Goal: Information Seeking & Learning: Learn about a topic

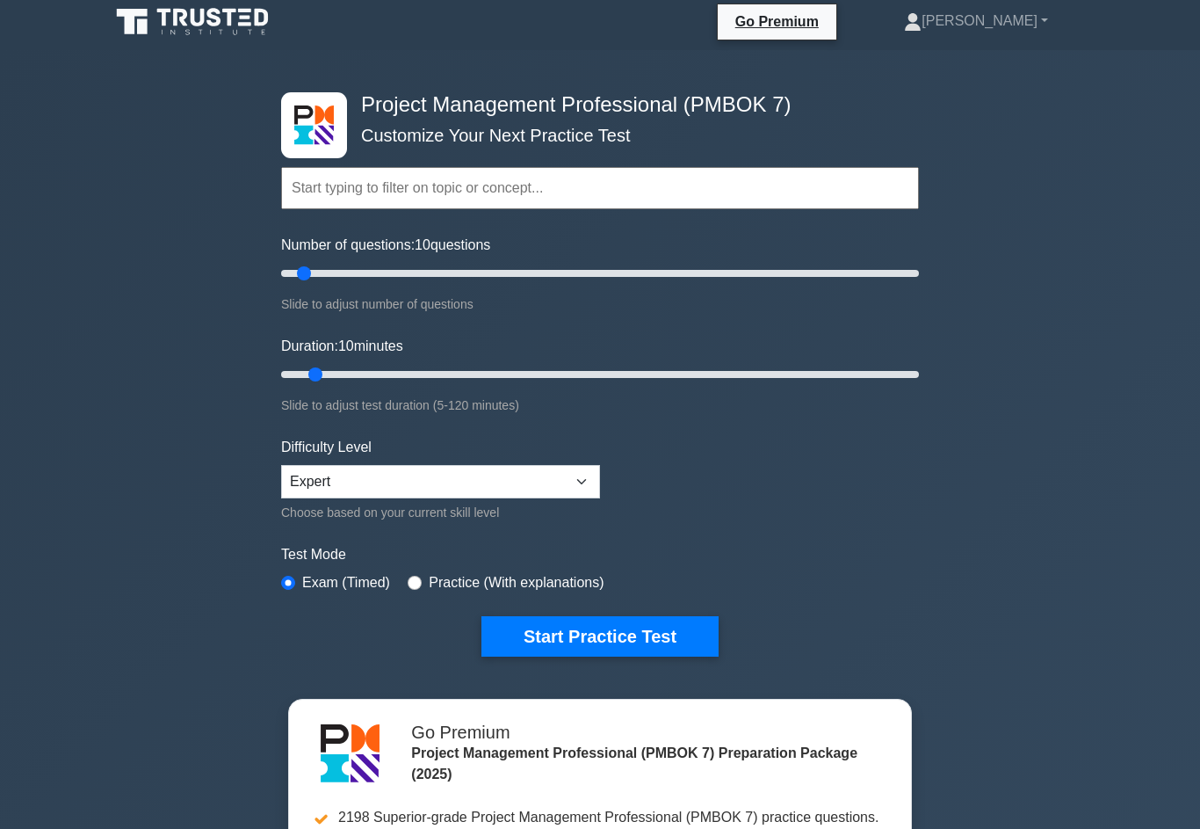
scroll to position [25, 0]
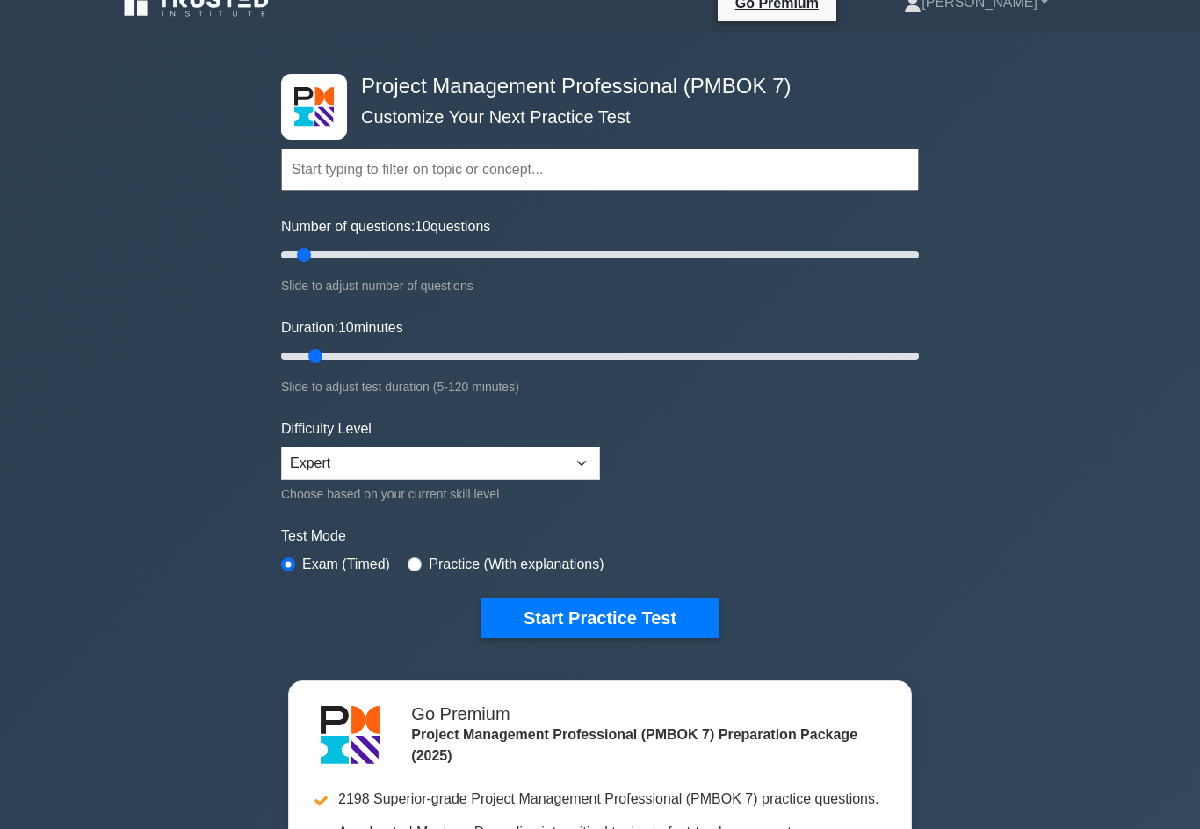
click at [673, 638] on button "Start Practice Test" at bounding box center [600, 618] width 237 height 40
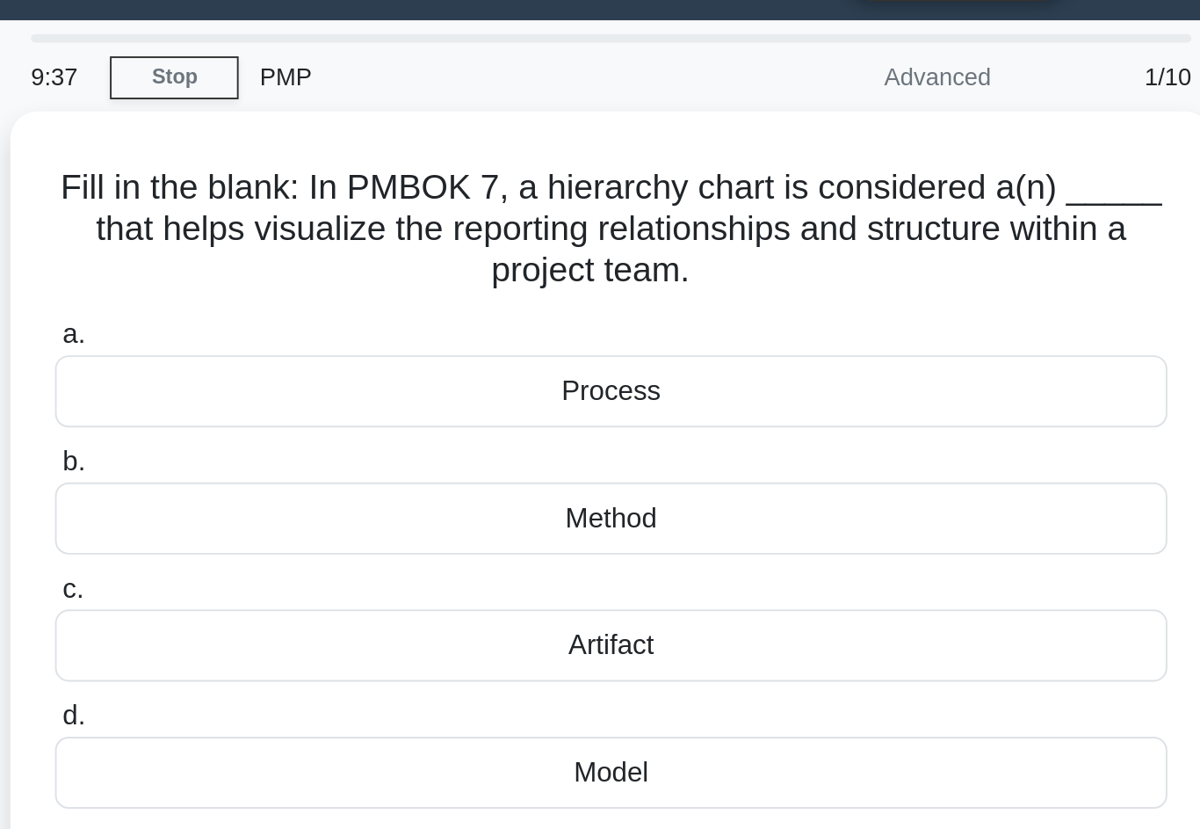
click at [315, 358] on div "Artifact" at bounding box center [599, 376] width 569 height 37
click at [315, 342] on input "c. Artifact" at bounding box center [315, 347] width 0 height 11
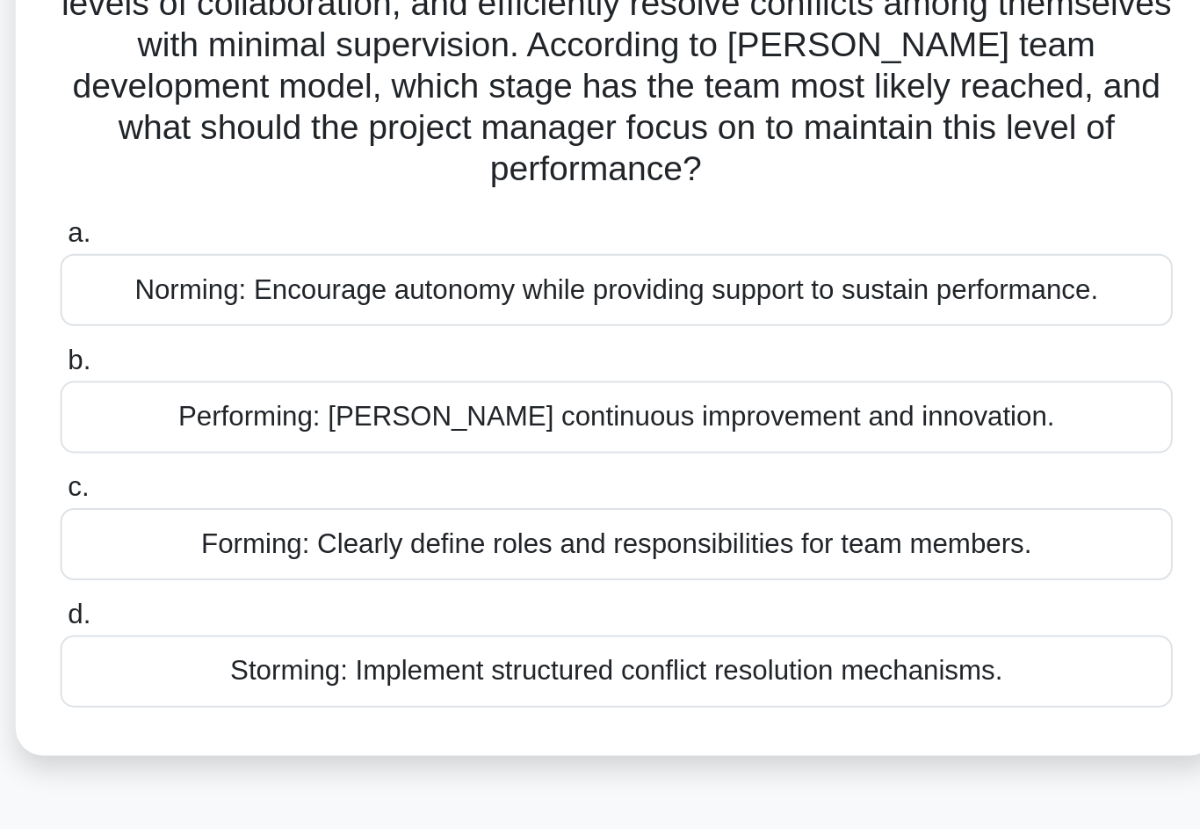
click at [315, 377] on div "Performing: [PERSON_NAME] continuous improvement and innovation." at bounding box center [599, 395] width 569 height 37
click at [315, 361] on input "b. Performing: [PERSON_NAME] continuous improvement and innovation." at bounding box center [315, 366] width 0 height 11
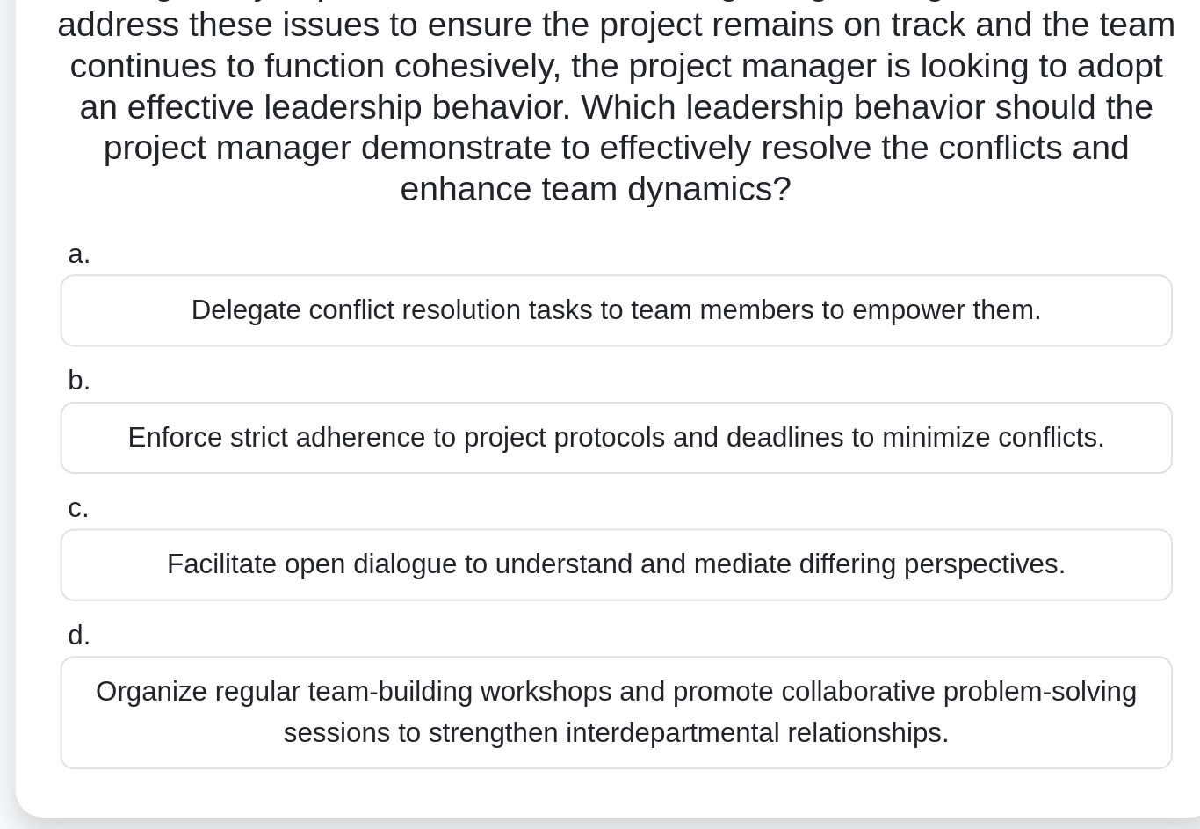
click at [315, 526] on div "Facilitate open dialogue to understand and mediate differing perspectives." at bounding box center [599, 544] width 569 height 37
click at [315, 511] on input "c. Facilitate open dialogue to understand and mediate differing perspectives." at bounding box center [315, 516] width 0 height 11
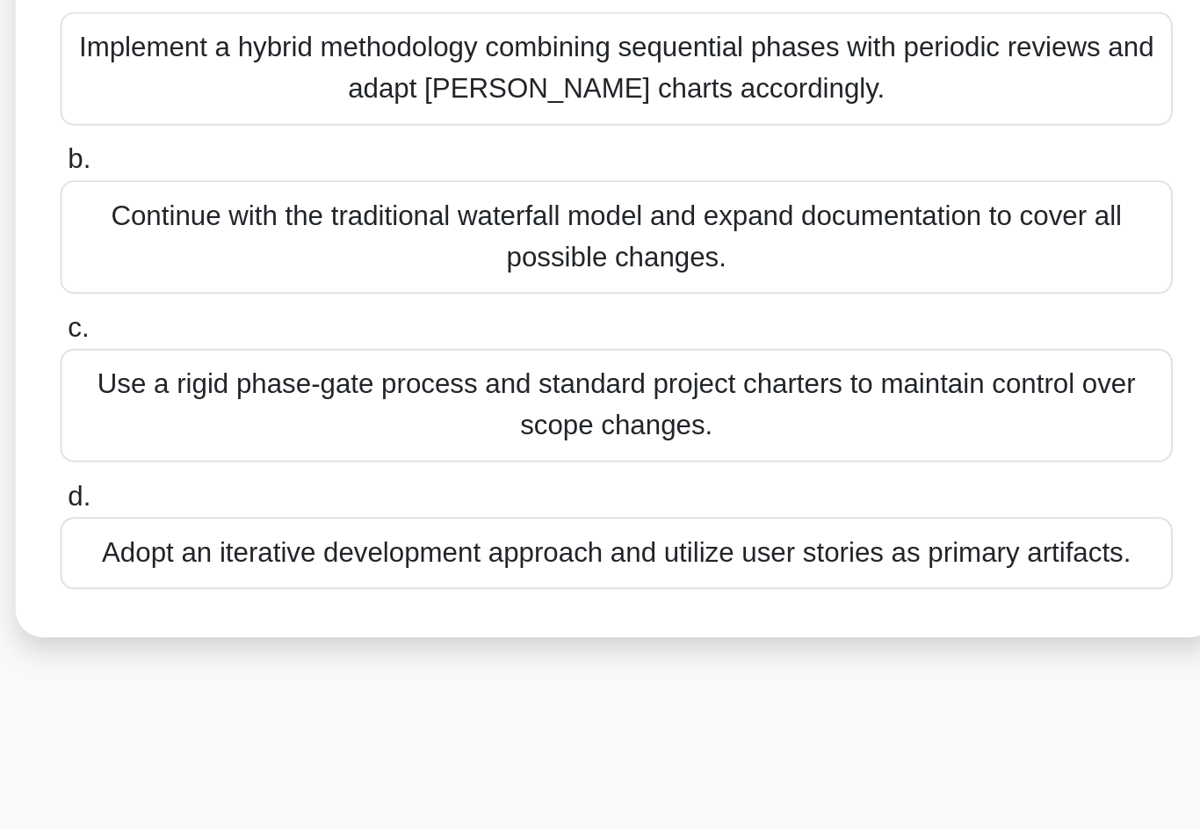
click at [315, 591] on div "Adopt an iterative development approach and utilize user stories as primary art…" at bounding box center [599, 609] width 569 height 37
click at [315, 576] on input "d. Adopt an iterative development approach and utilize user stories as primary …" at bounding box center [315, 581] width 0 height 11
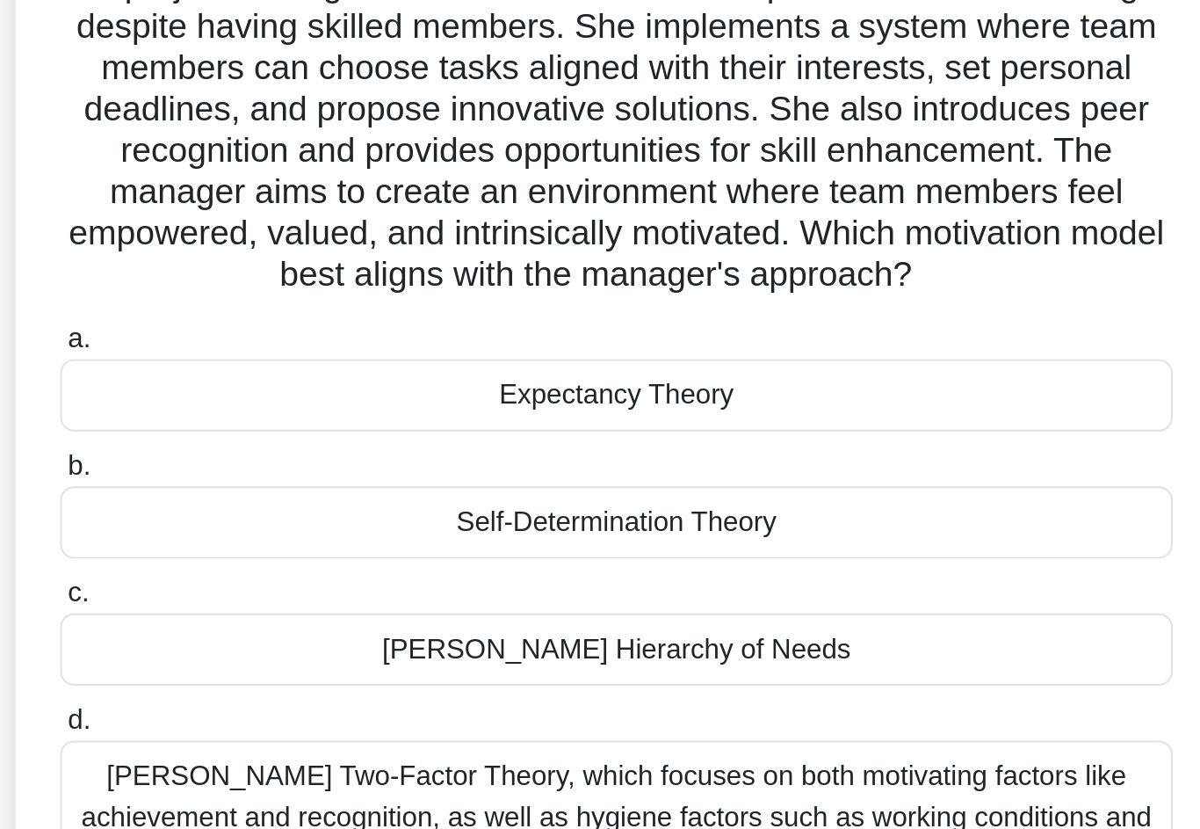
click at [315, 398] on div "Self-Determination Theory" at bounding box center [599, 416] width 569 height 37
click at [315, 382] on input "b. Self-Determination Theory" at bounding box center [315, 387] width 0 height 11
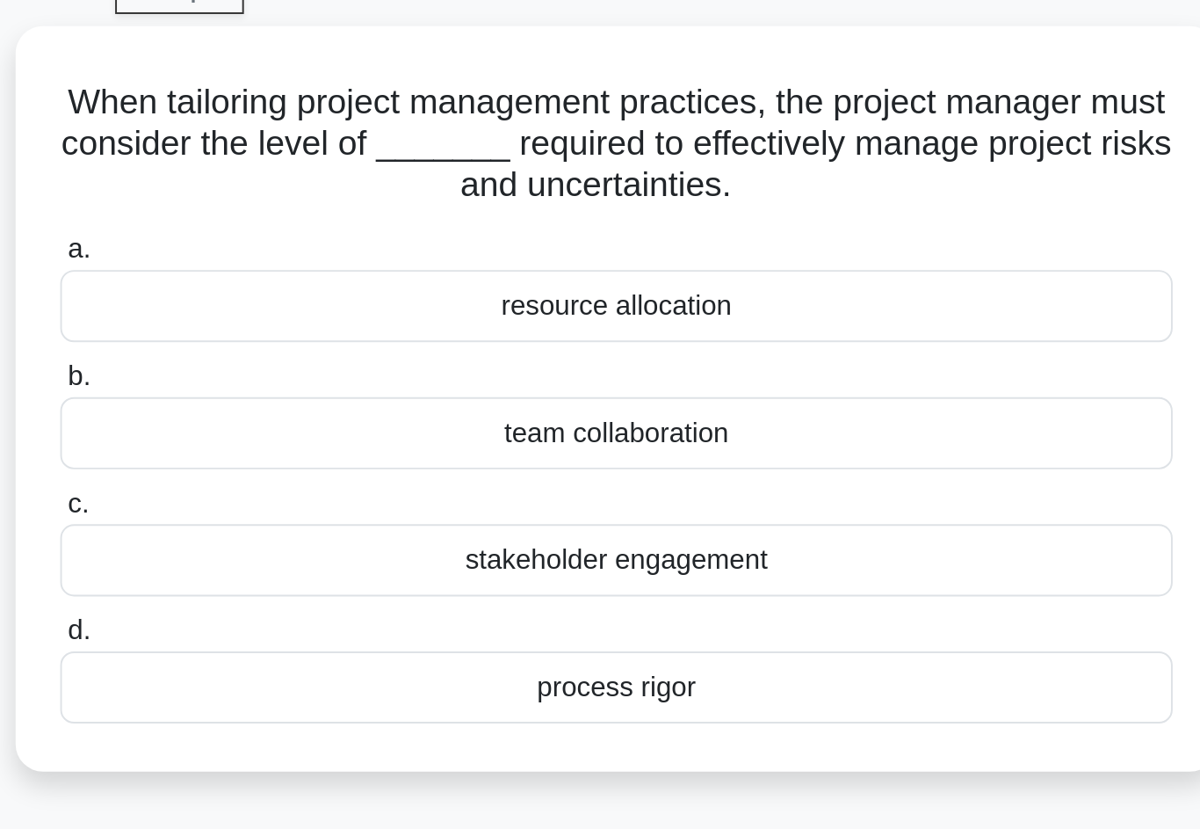
click at [315, 423] on div "process rigor" at bounding box center [599, 441] width 569 height 37
click at [315, 407] on input "d. process rigor" at bounding box center [315, 412] width 0 height 11
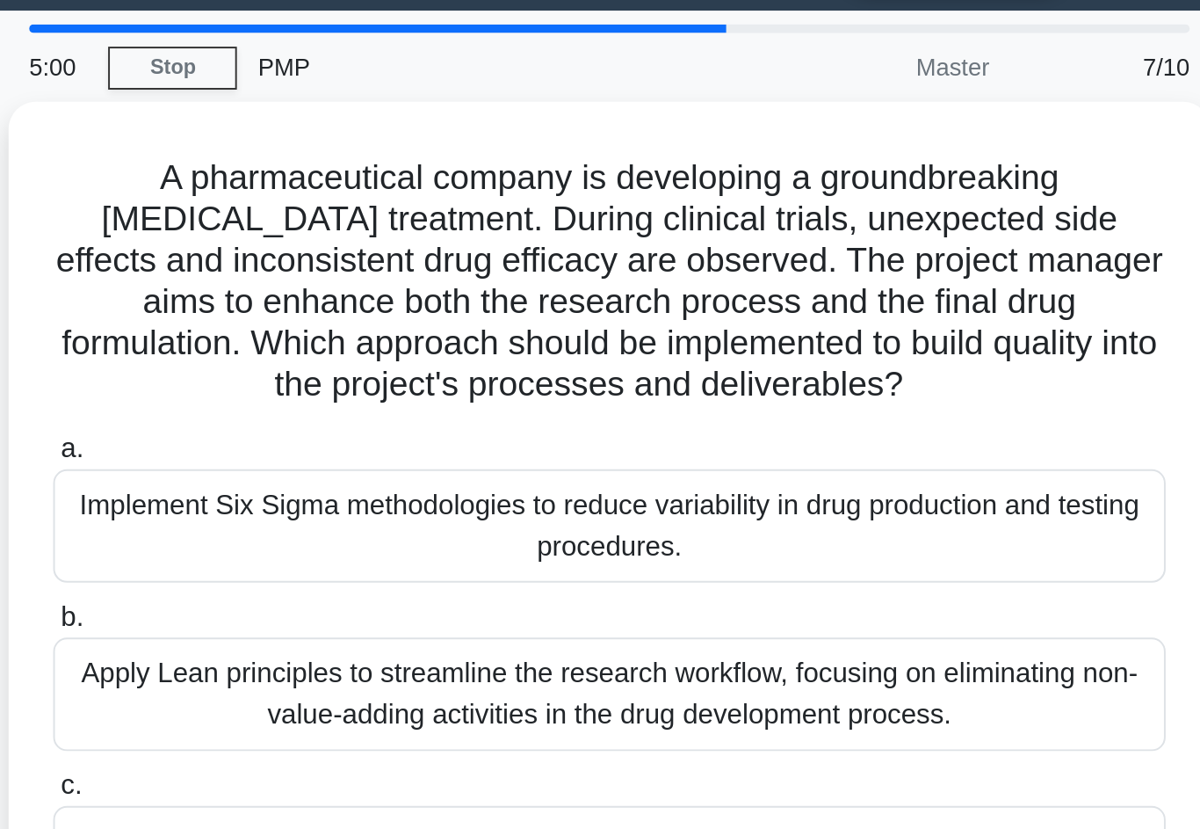
click at [315, 291] on div "Implement Six Sigma methodologies to reduce variability in drug production and …" at bounding box center [599, 320] width 569 height 58
click at [315, 275] on input "a. Implement Six Sigma methodologies to reduce variability in drug production a…" at bounding box center [315, 280] width 0 height 11
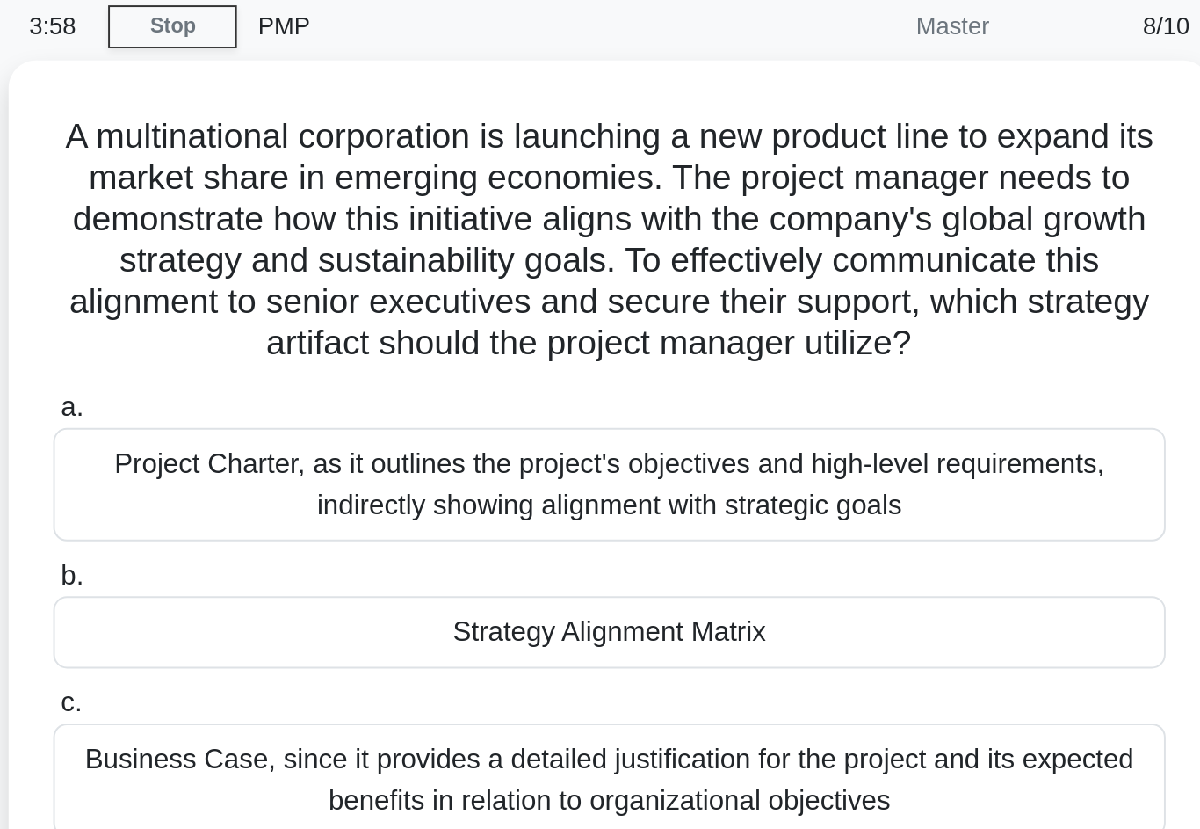
click at [315, 377] on div "Strategy Alignment Matrix" at bounding box center [599, 395] width 569 height 37
click at [315, 361] on input "b. Strategy Alignment Matrix" at bounding box center [315, 366] width 0 height 11
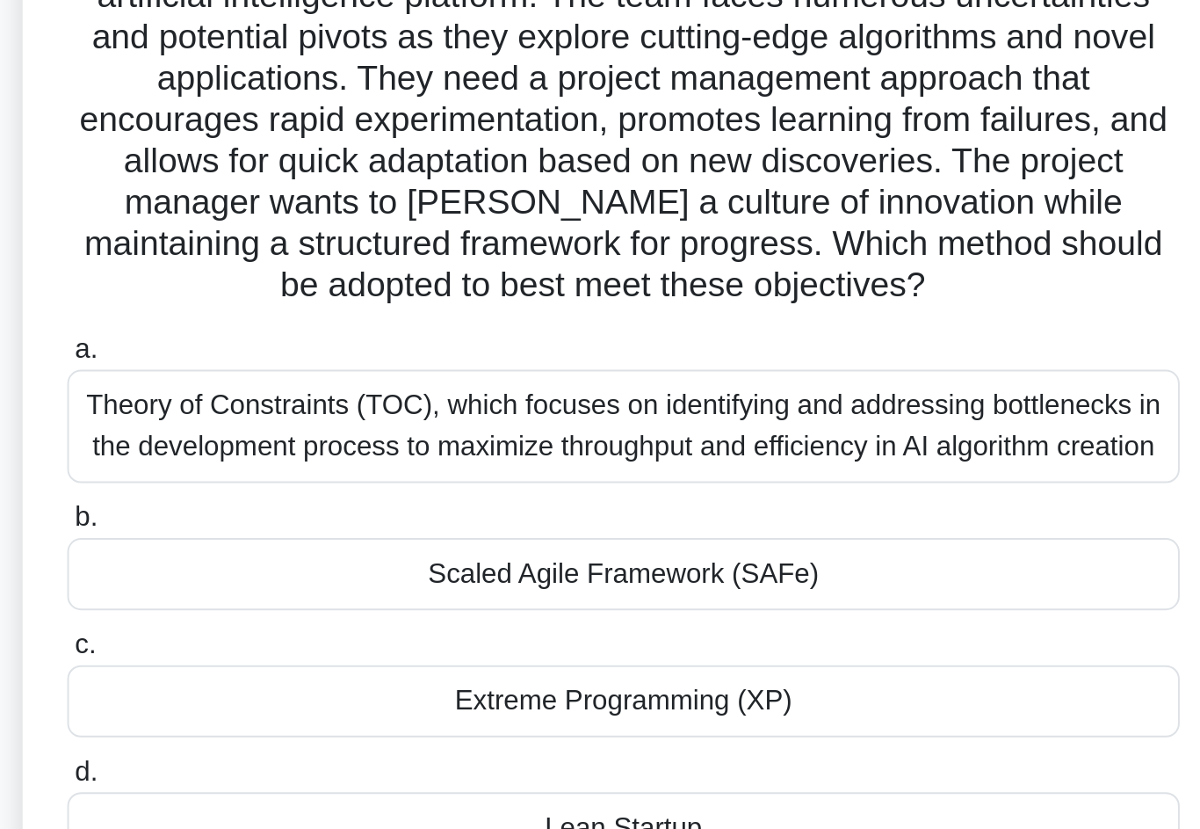
click at [315, 440] on div "Scaled Agile Framework (SAFe)" at bounding box center [599, 458] width 569 height 37
click at [315, 424] on input "b. Scaled Agile Framework (SAFe)" at bounding box center [315, 429] width 0 height 11
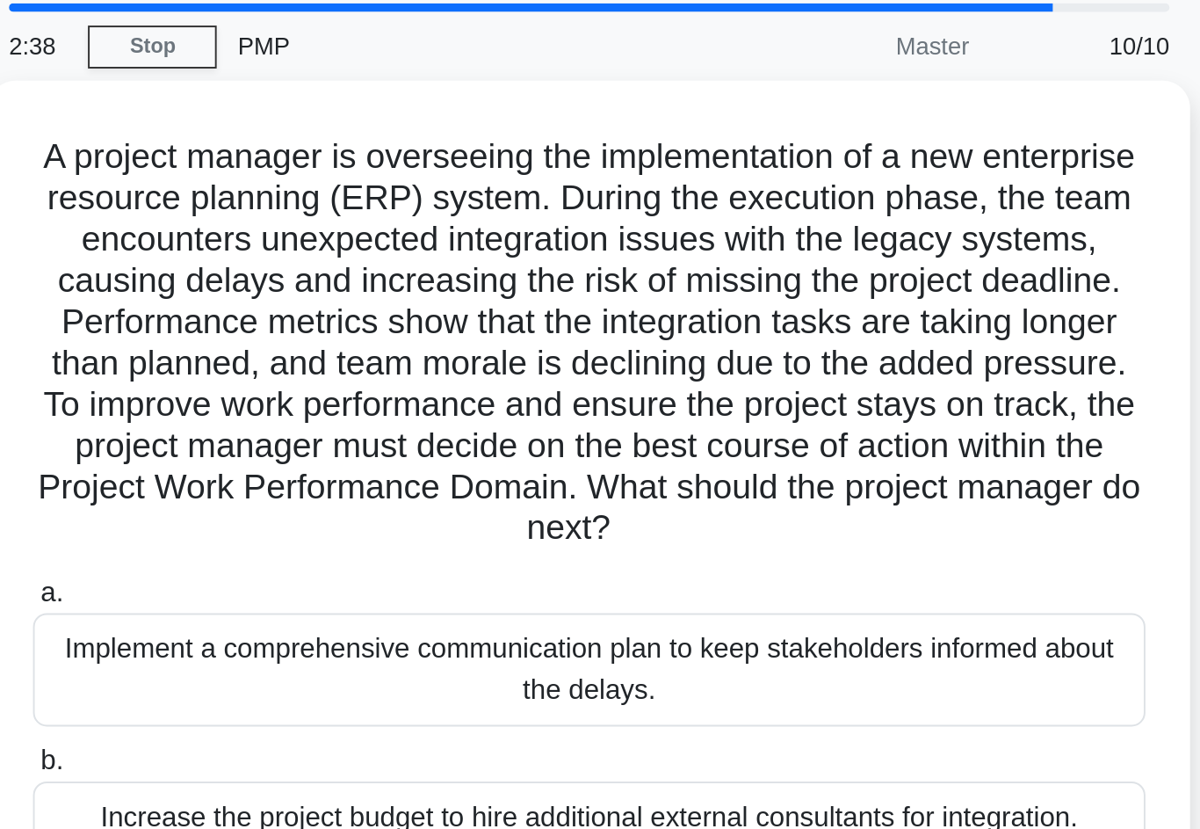
scroll to position [62, 0]
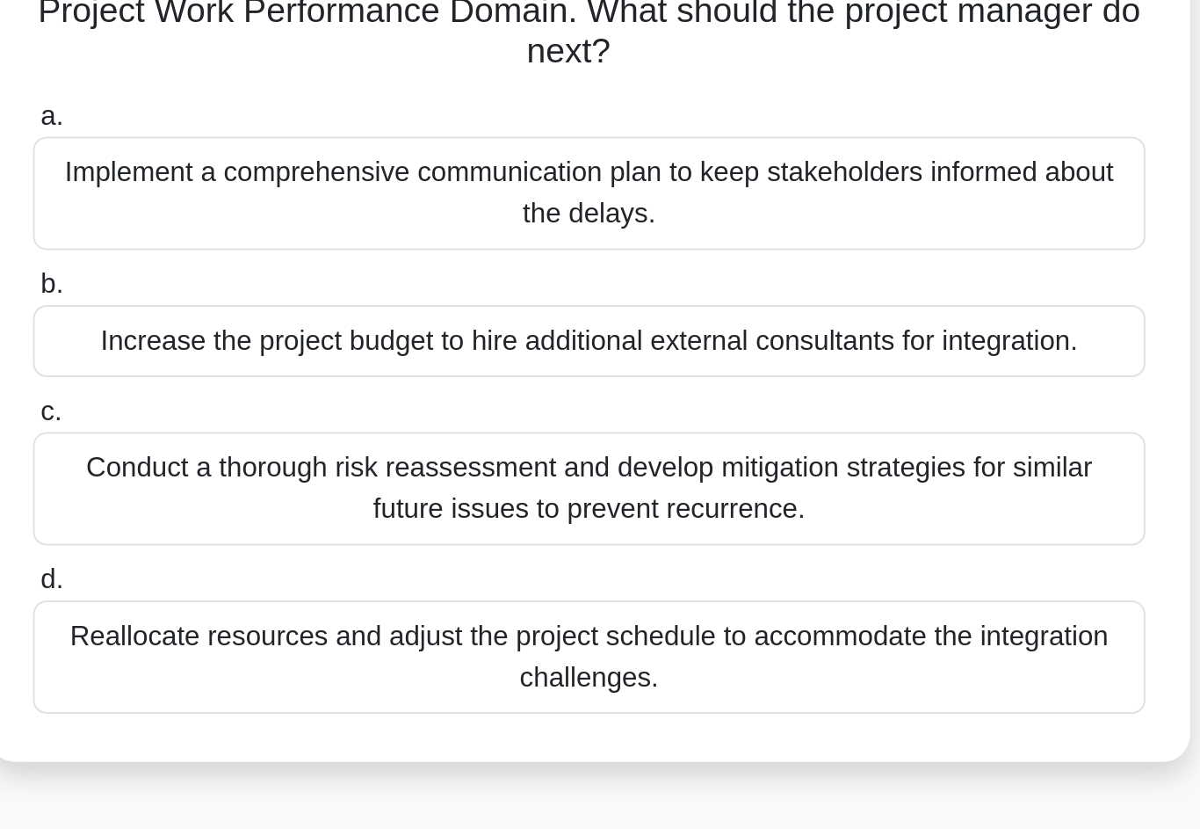
click at [315, 465] on div "Conduct a thorough risk reassessment and develop mitigation strategies for simi…" at bounding box center [599, 494] width 569 height 58
click at [315, 449] on input "c. Conduct a thorough risk reassessment and develop mitigation strategies for s…" at bounding box center [315, 454] width 0 height 11
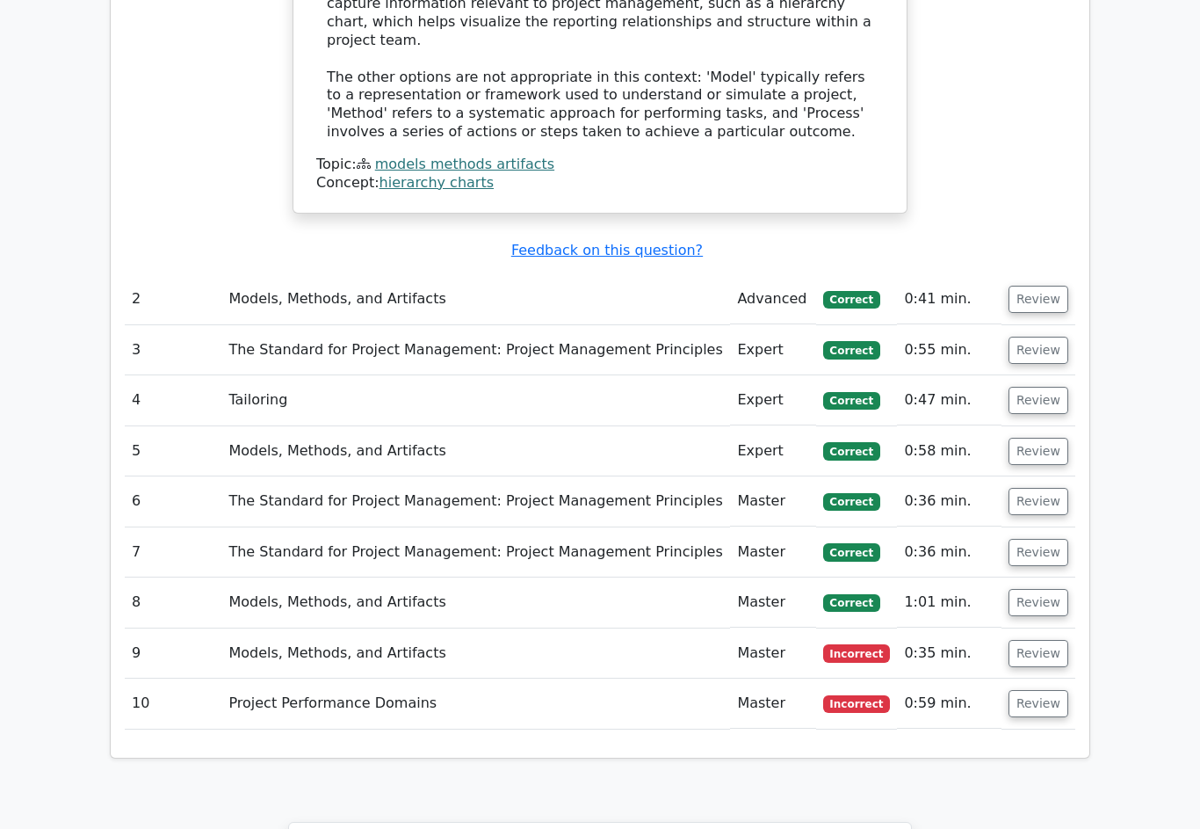
scroll to position [1828, 0]
click at [1042, 640] on button "Review" at bounding box center [1039, 653] width 60 height 27
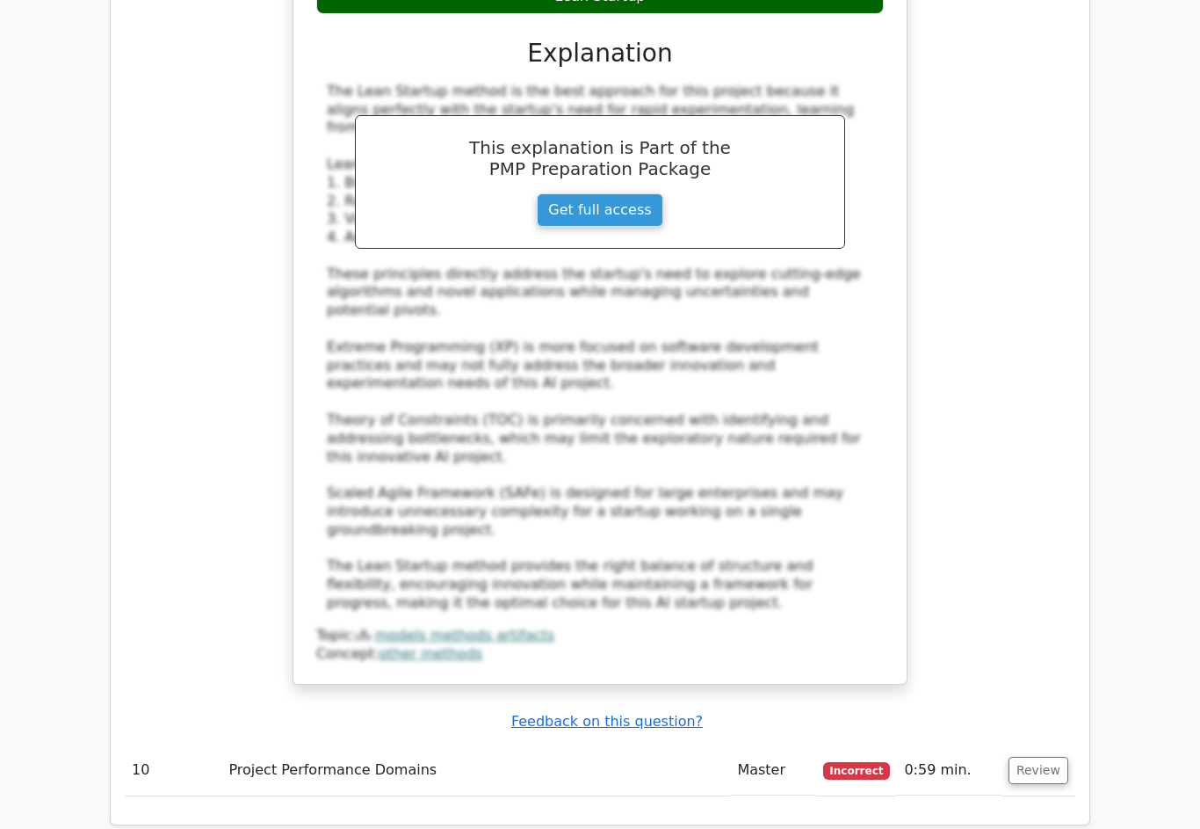
click at [1050, 757] on button "Review" at bounding box center [1039, 770] width 60 height 27
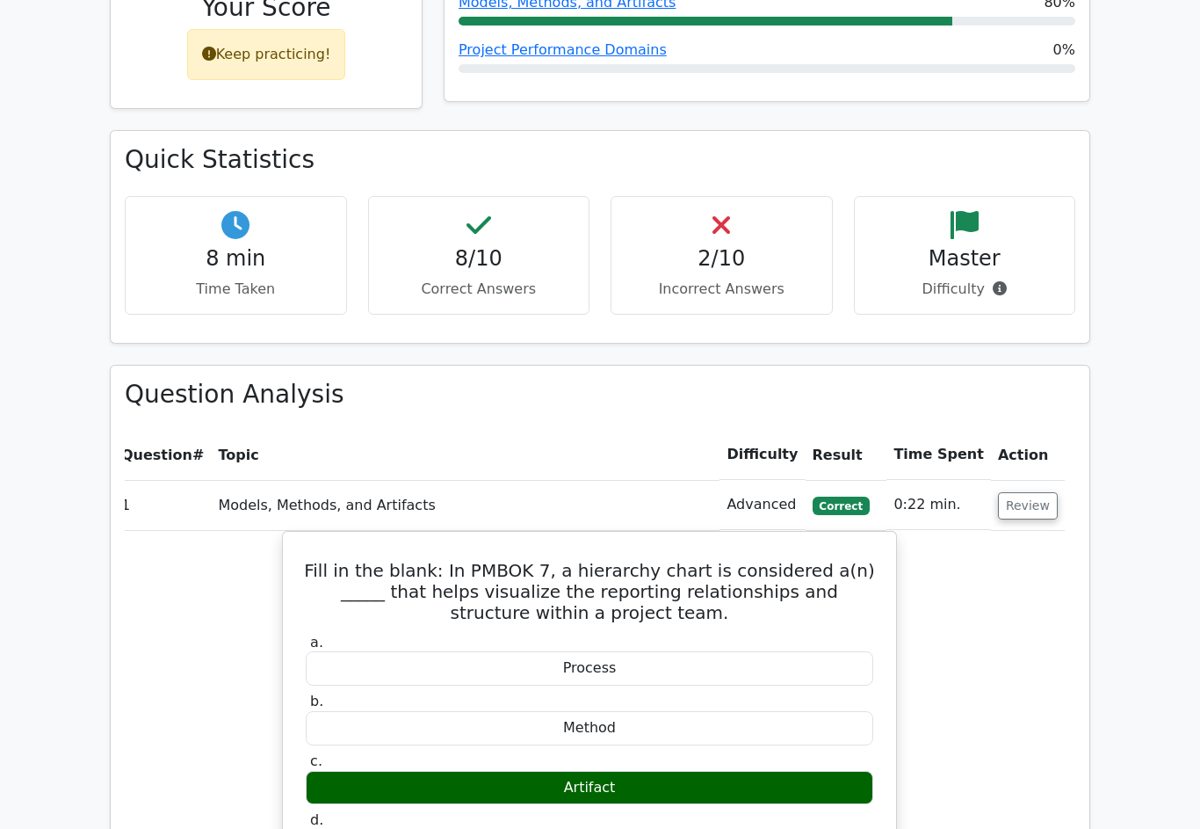
scroll to position [886, 0]
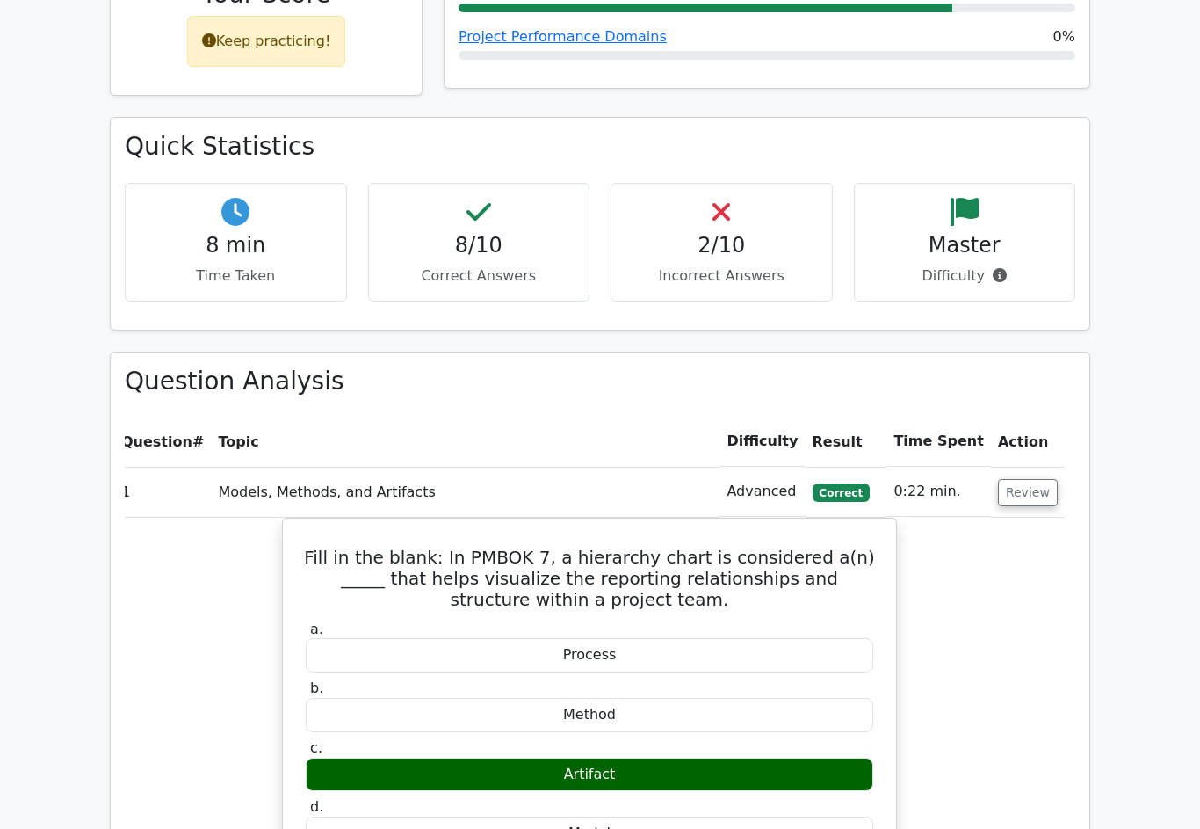
click at [1039, 479] on button "Review" at bounding box center [1028, 492] width 60 height 27
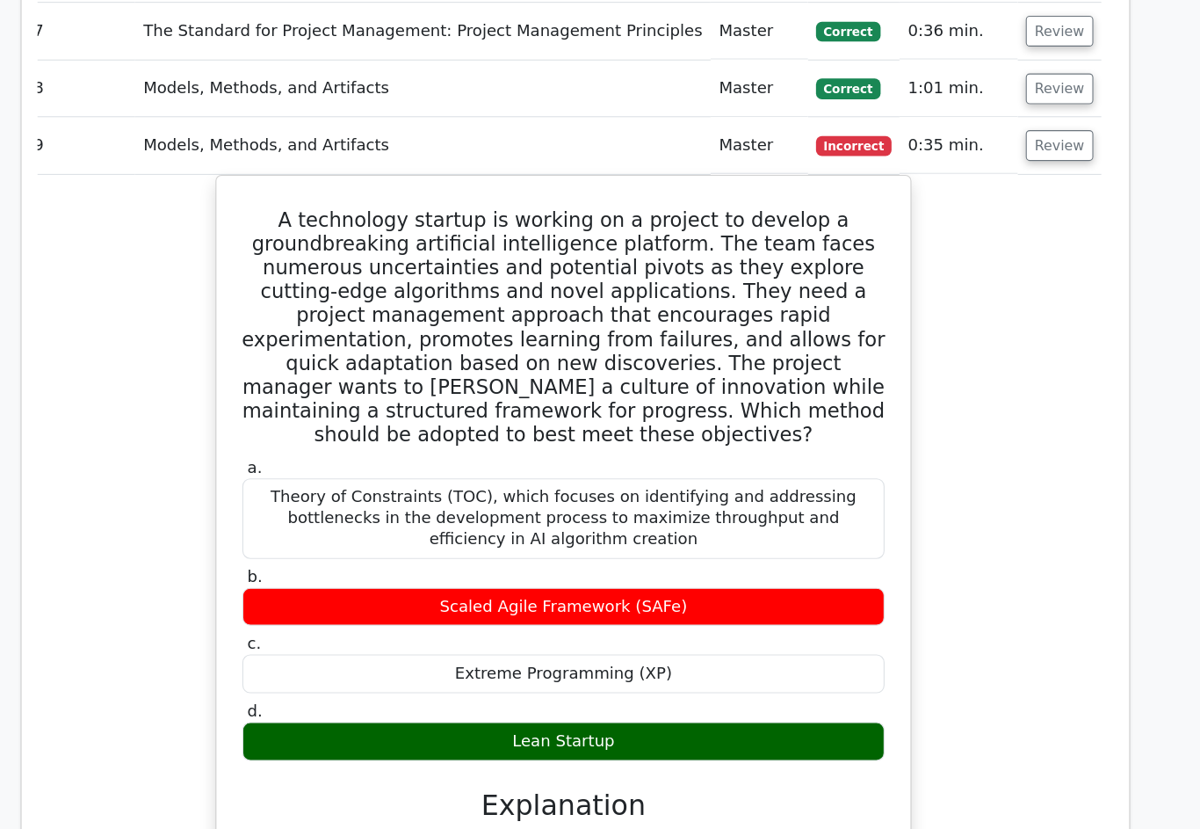
scroll to position [0, 11]
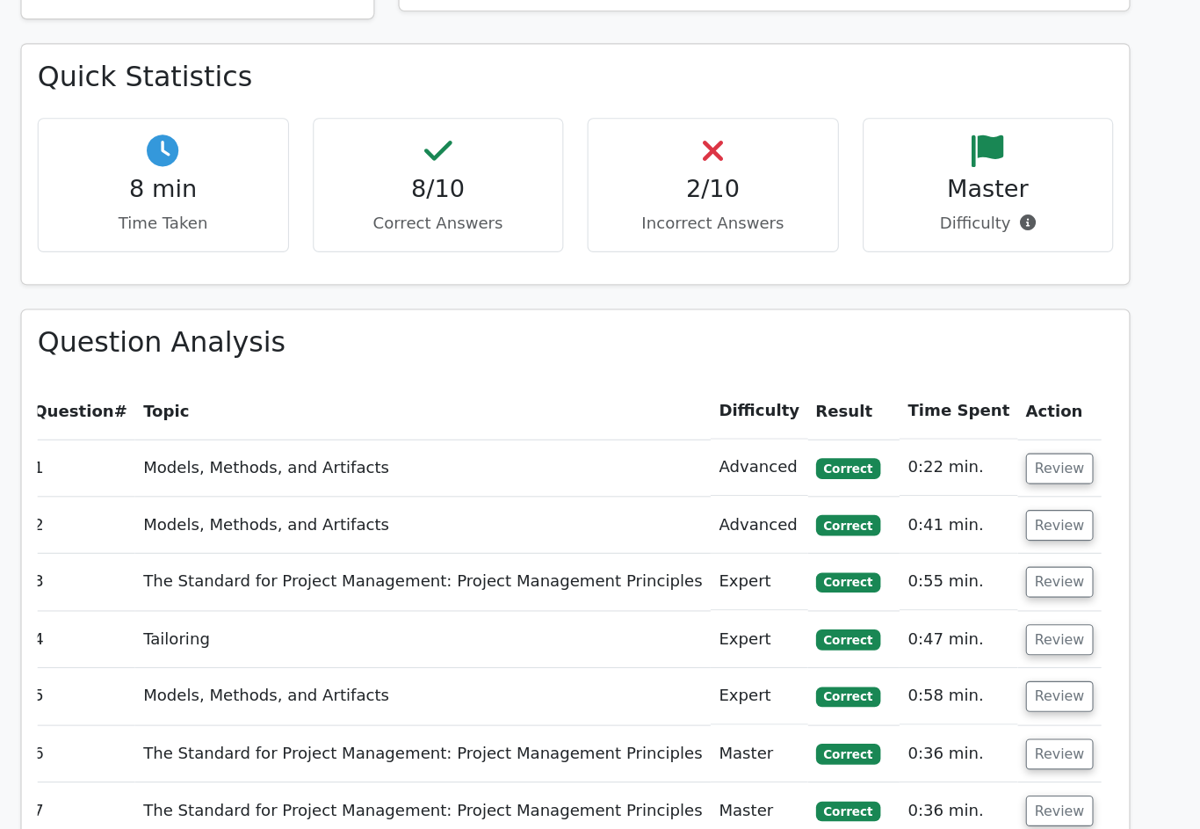
click at [998, 469] on button "Review" at bounding box center [1028, 482] width 60 height 27
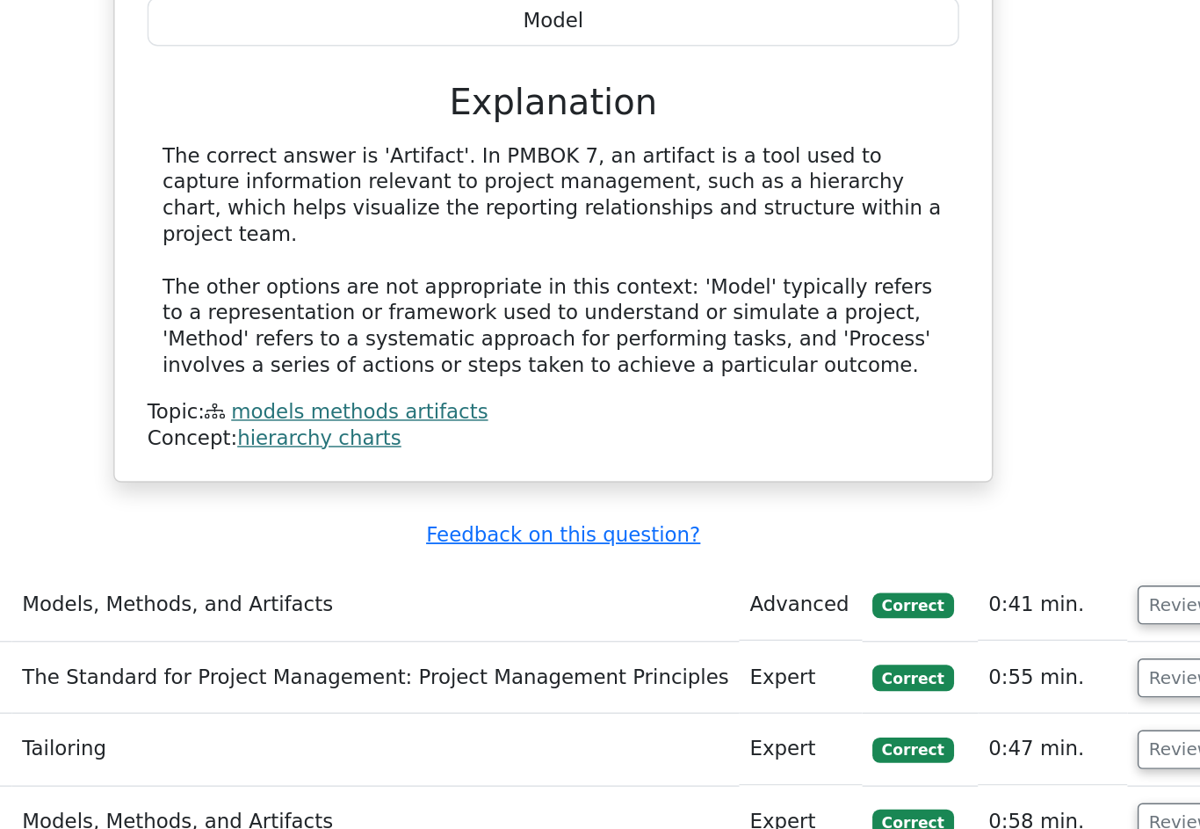
scroll to position [1495, 0]
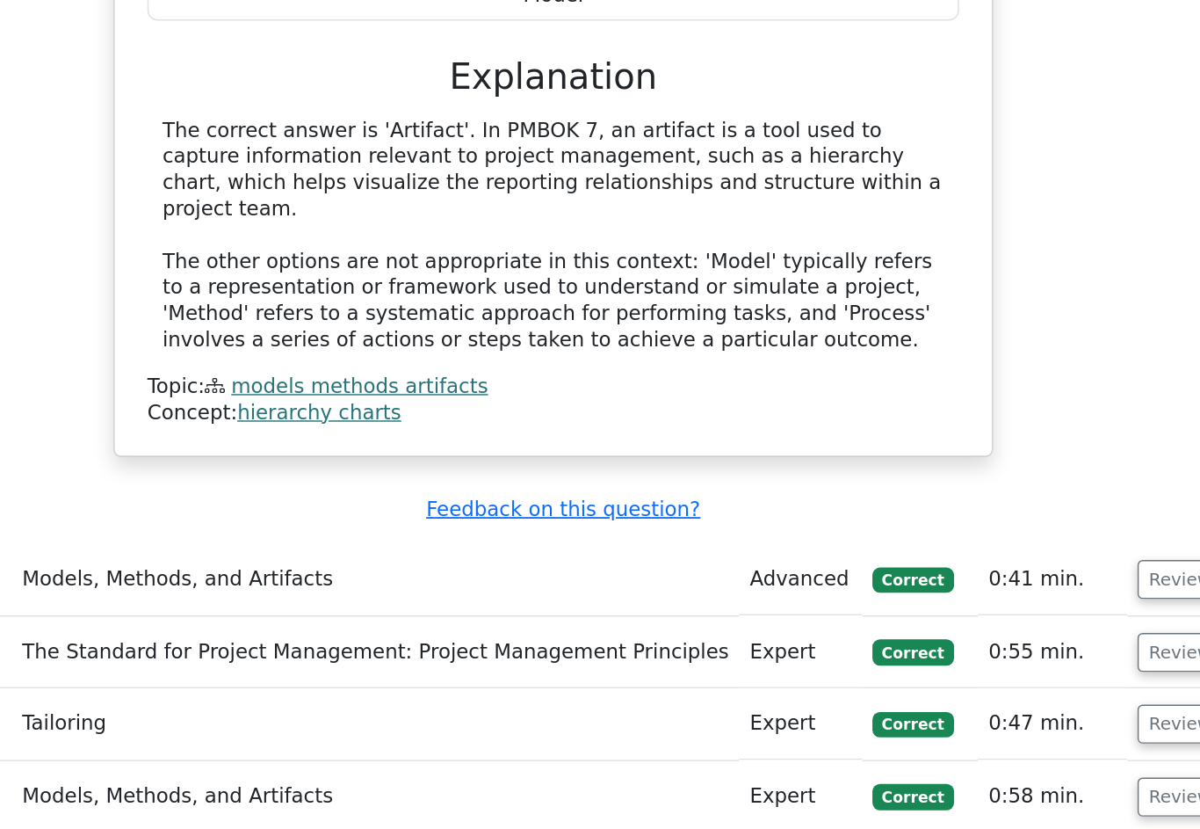
click at [998, 619] on button "Review" at bounding box center [1028, 632] width 60 height 27
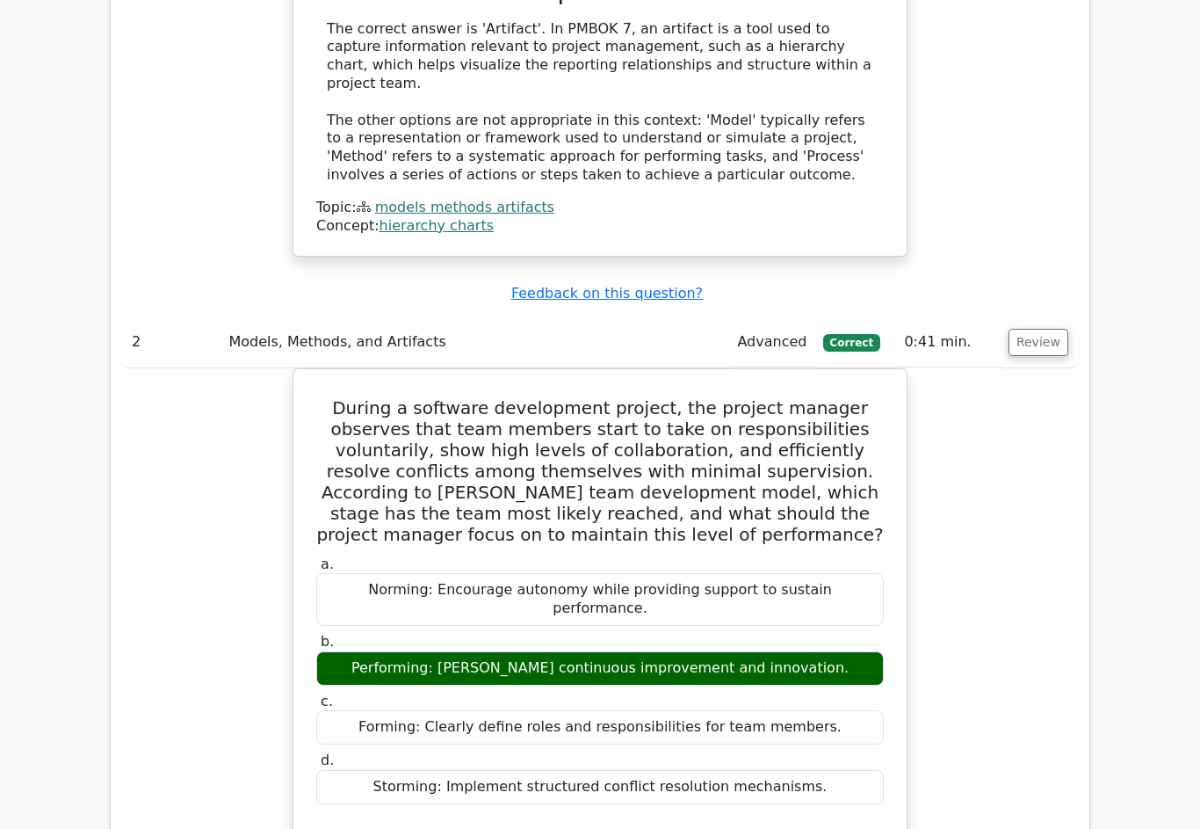
scroll to position [1815, 0]
